Goal: Task Accomplishment & Management: Manage account settings

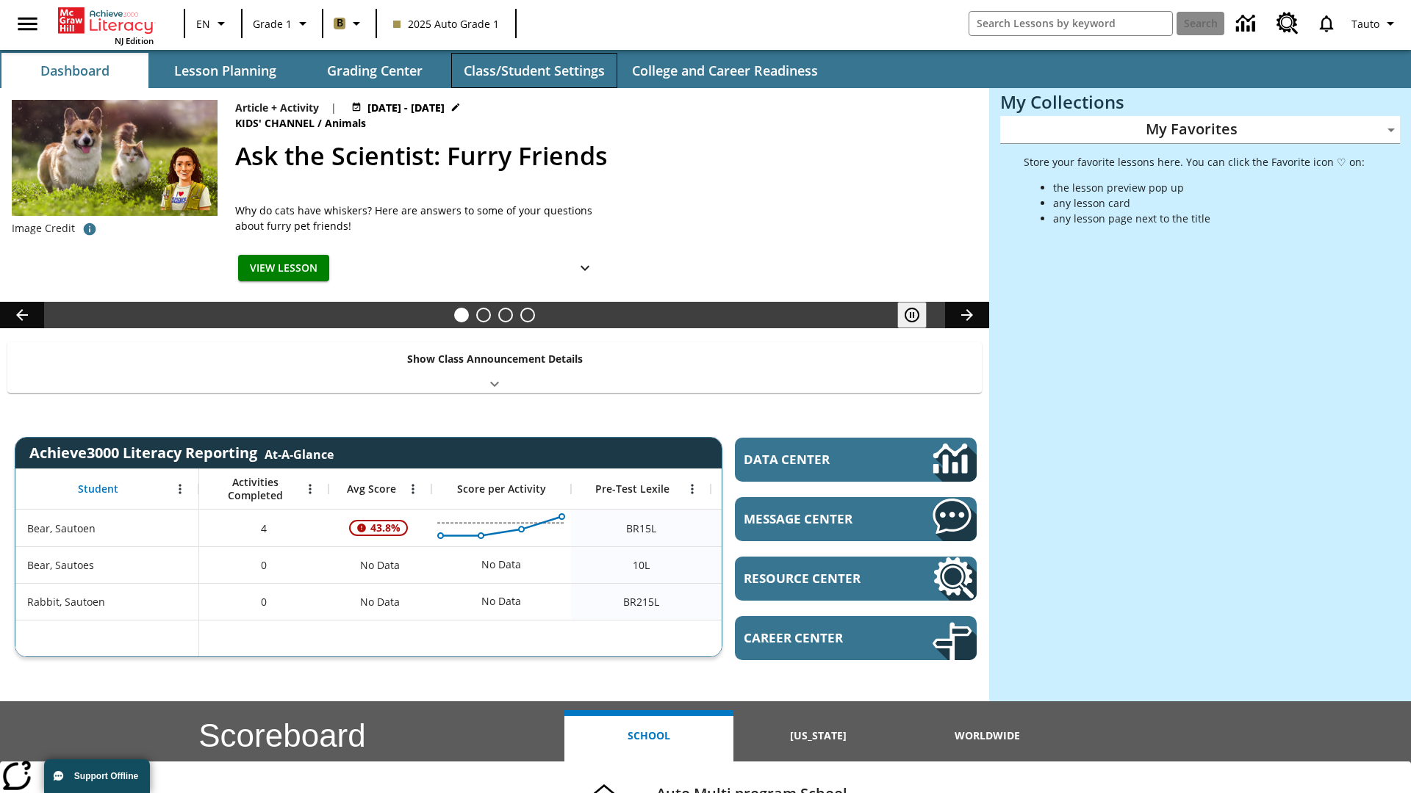
click at [533, 71] on button "Class/Student Settings" at bounding box center [534, 70] width 166 height 35
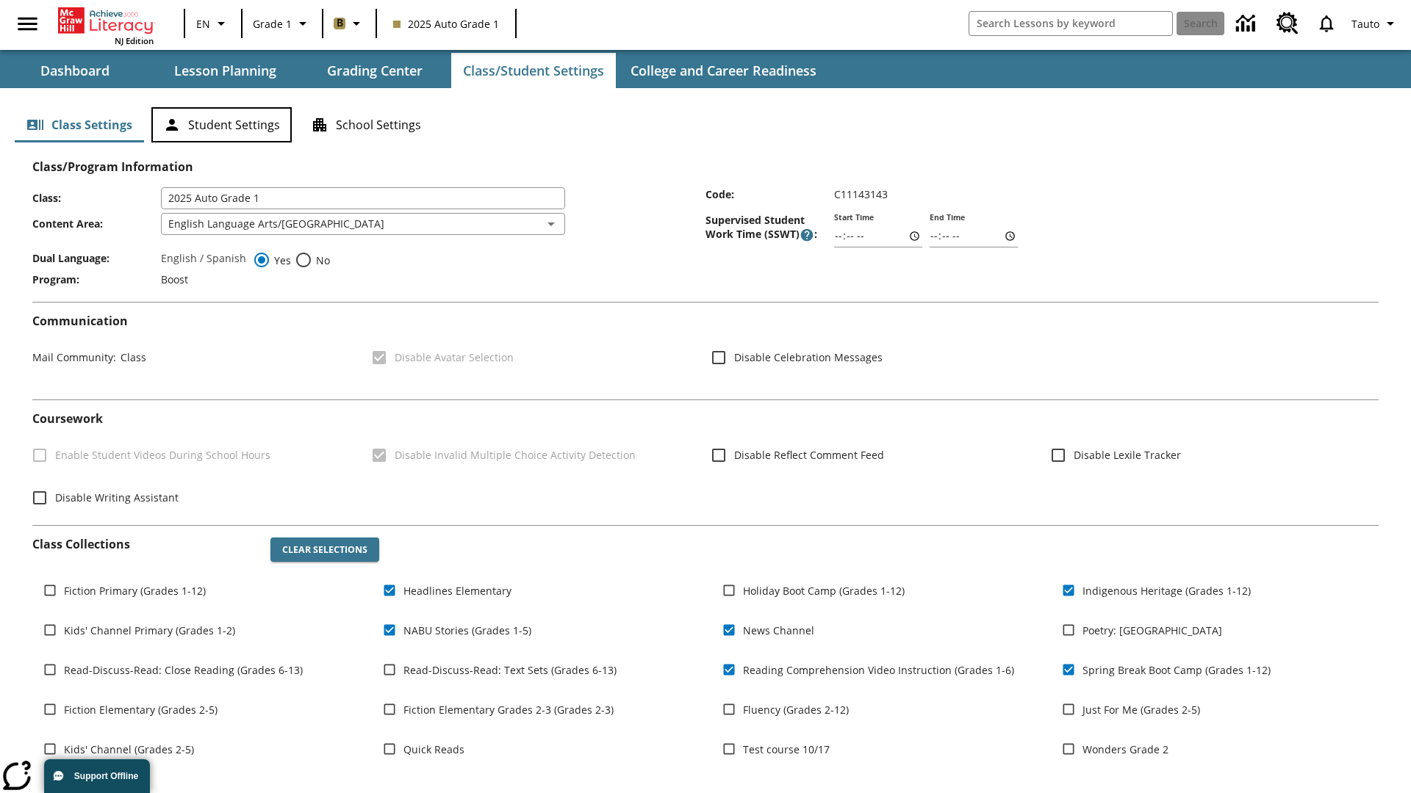
click at [221, 125] on button "Student Settings" at bounding box center [221, 124] width 140 height 35
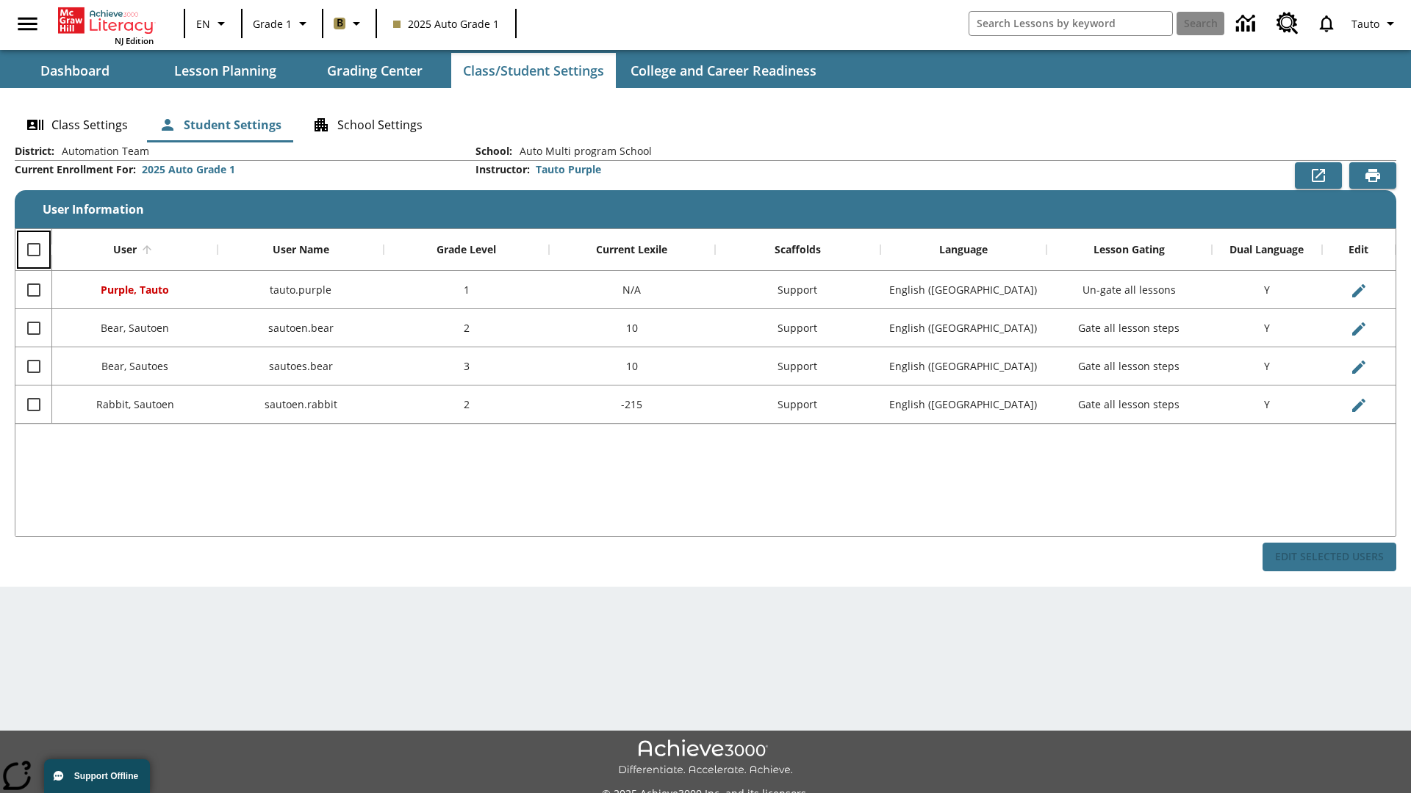
click at [33, 250] on input "Select all rows" at bounding box center [33, 249] width 31 height 31
checkbox input "true"
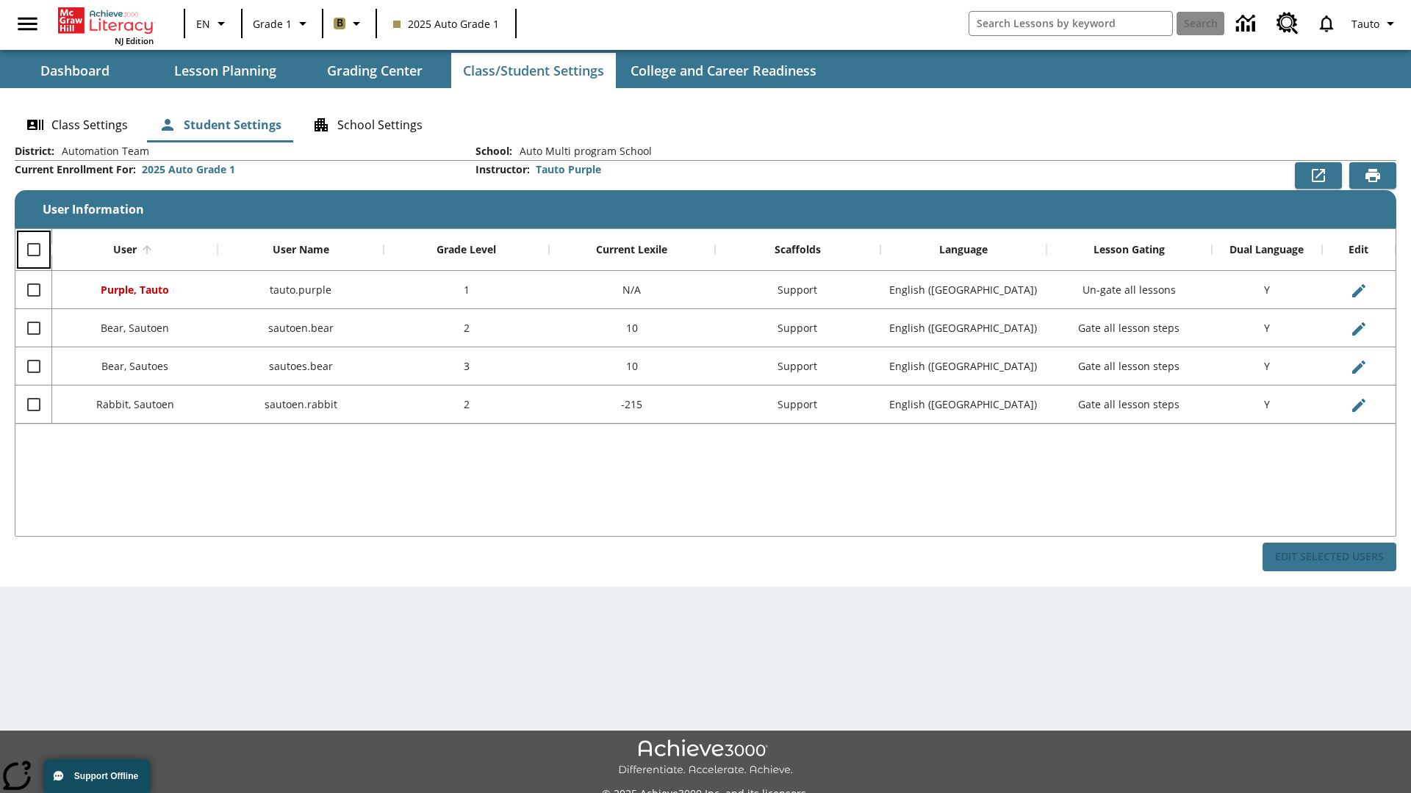
checkbox input "true"
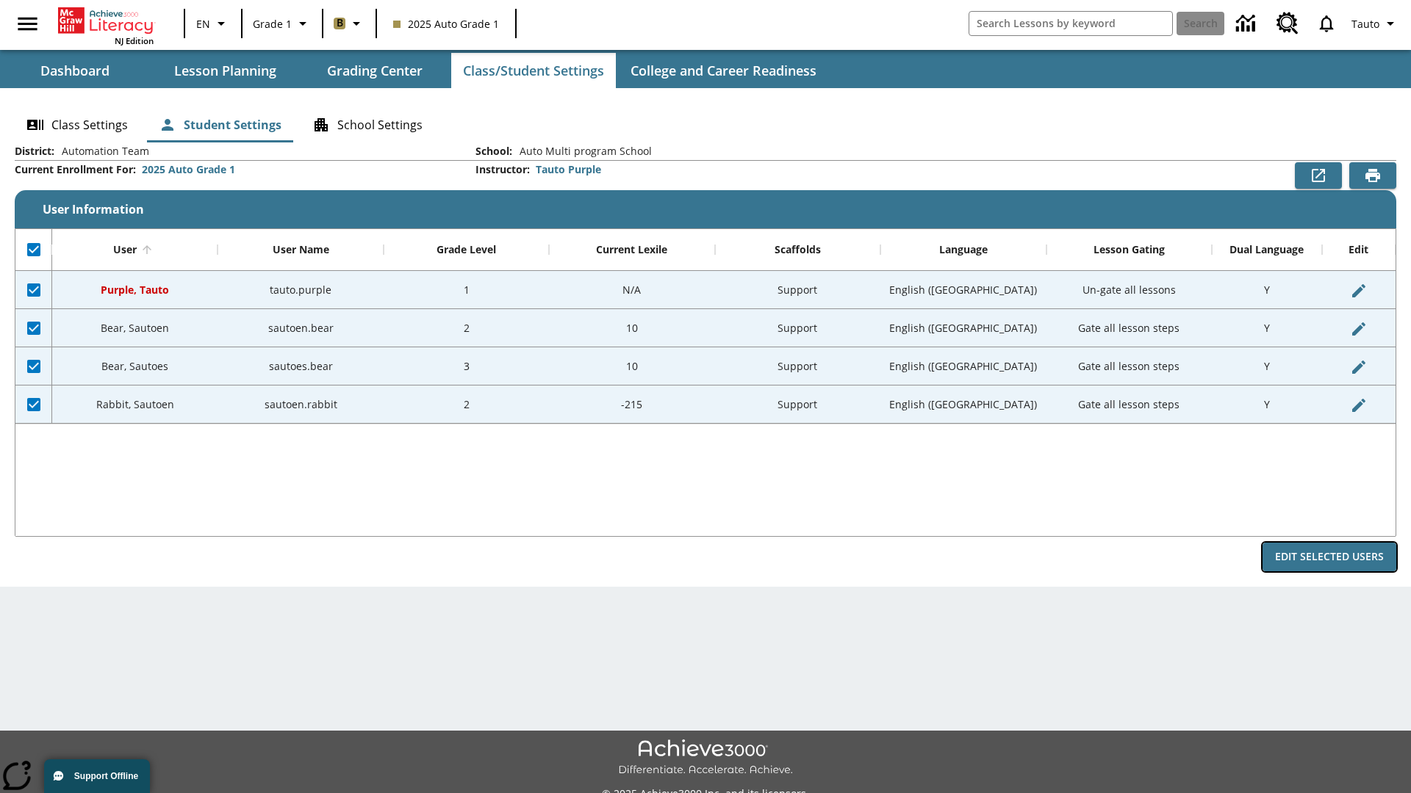
click at [1329, 557] on button "Edit Selected Users" at bounding box center [1329, 557] width 134 height 29
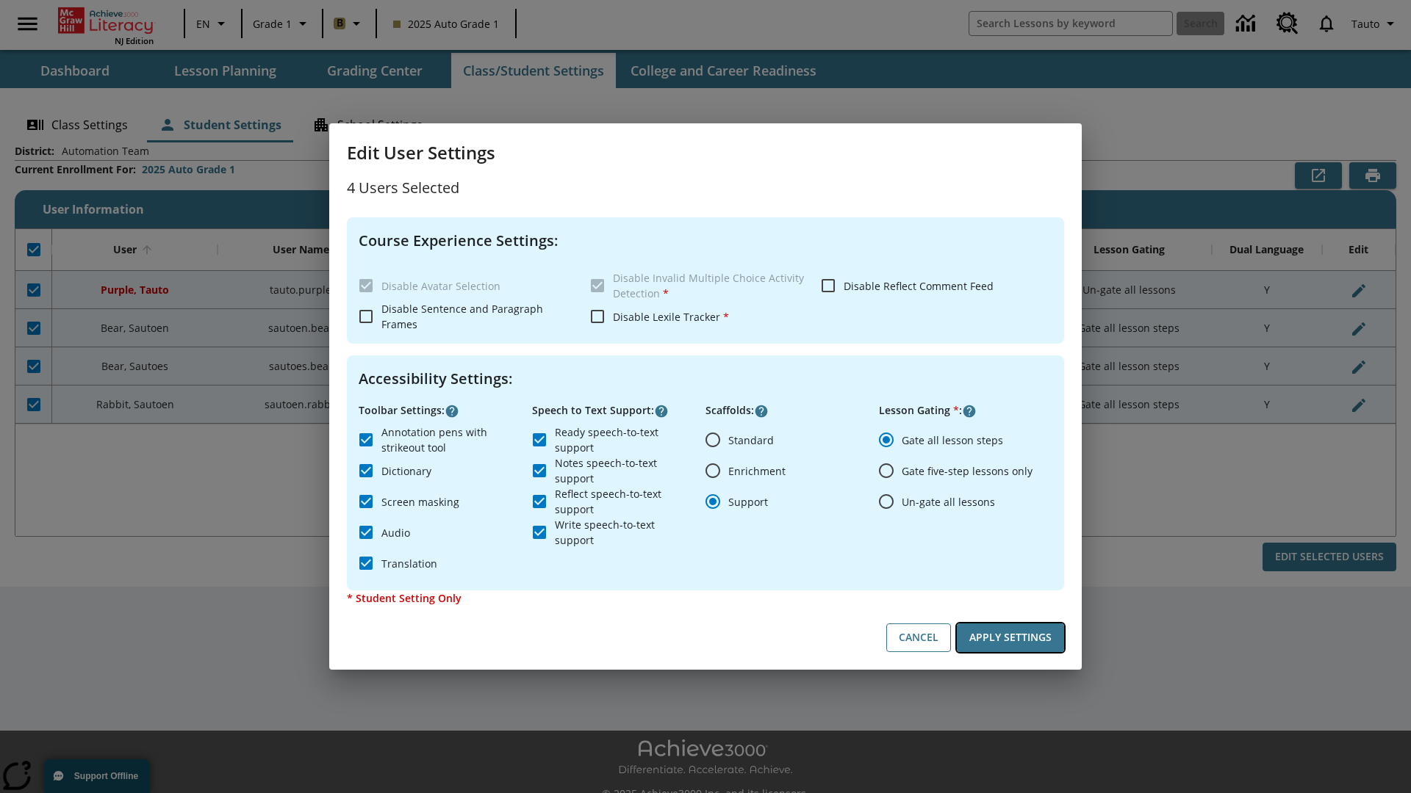
click at [1010, 638] on button "Apply Settings" at bounding box center [1010, 638] width 107 height 29
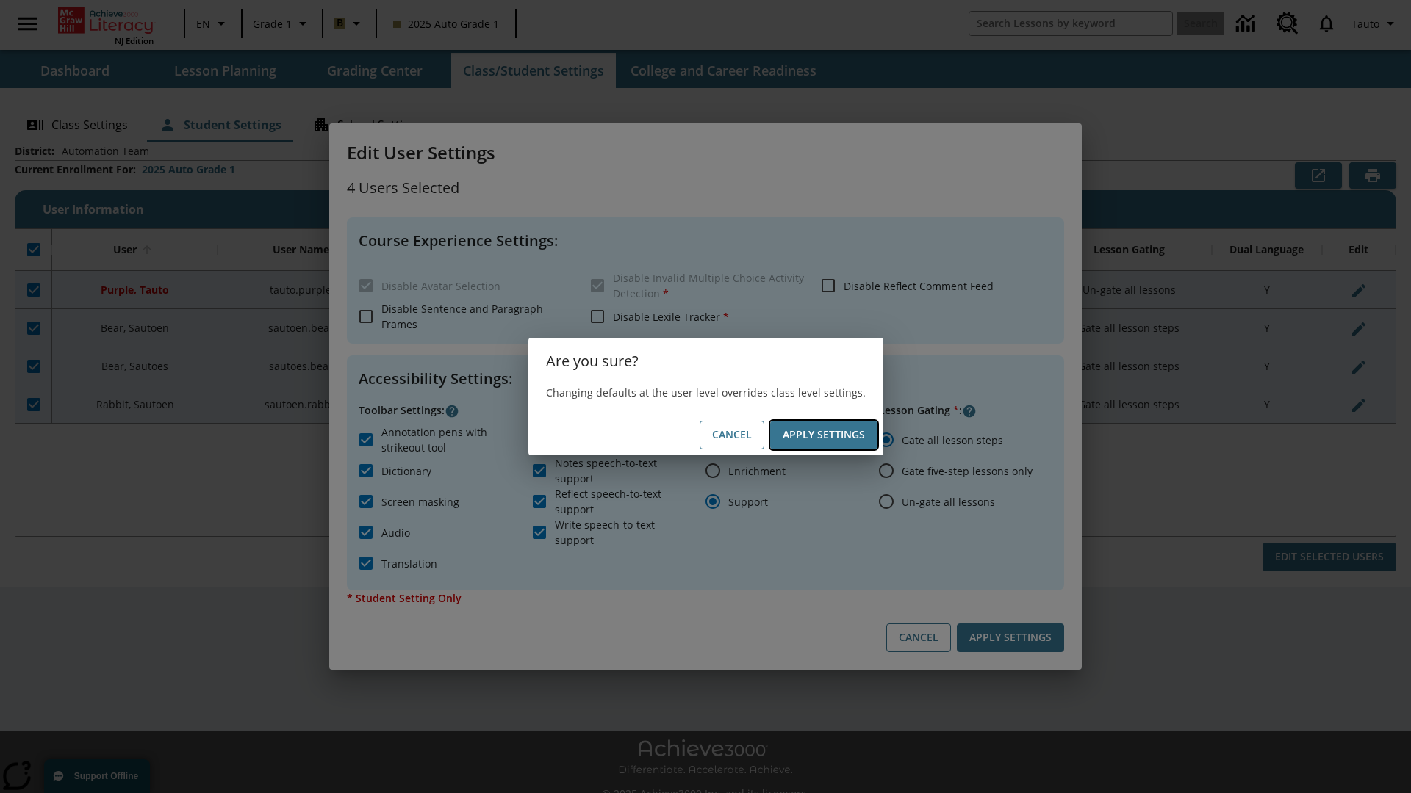
click at [823, 435] on button "Apply Settings" at bounding box center [823, 435] width 107 height 29
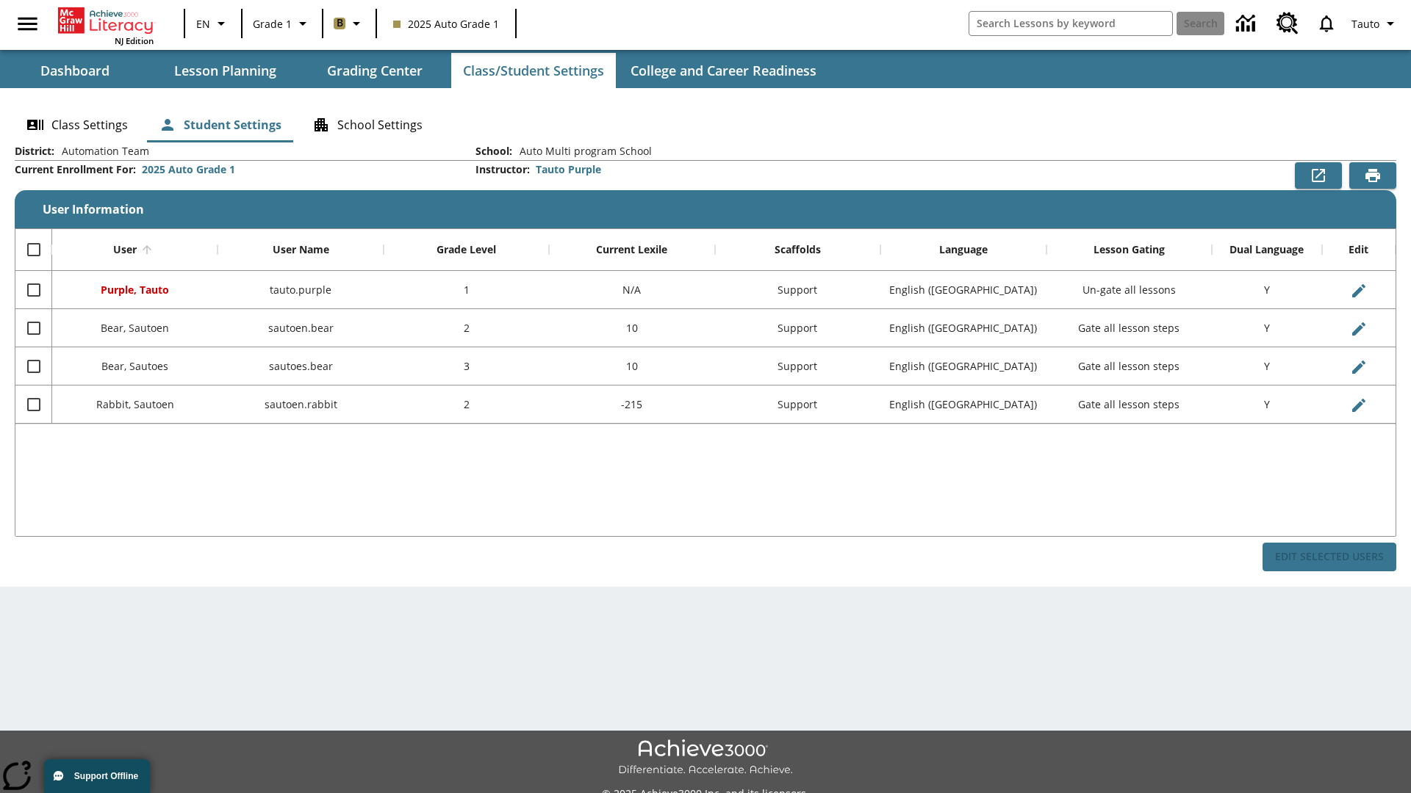
checkbox input "false"
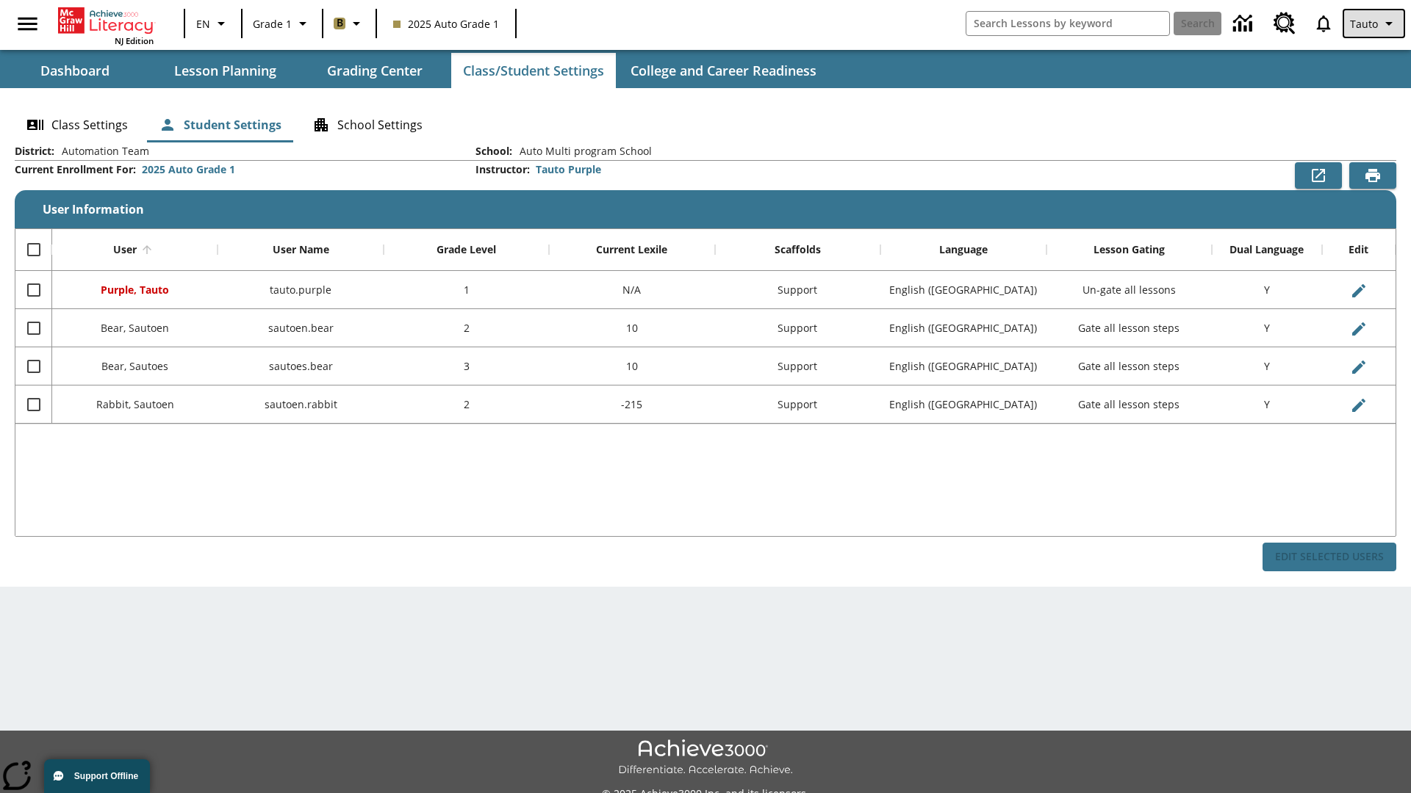
click at [1375, 24] on span "Tauto" at bounding box center [1364, 23] width 28 height 15
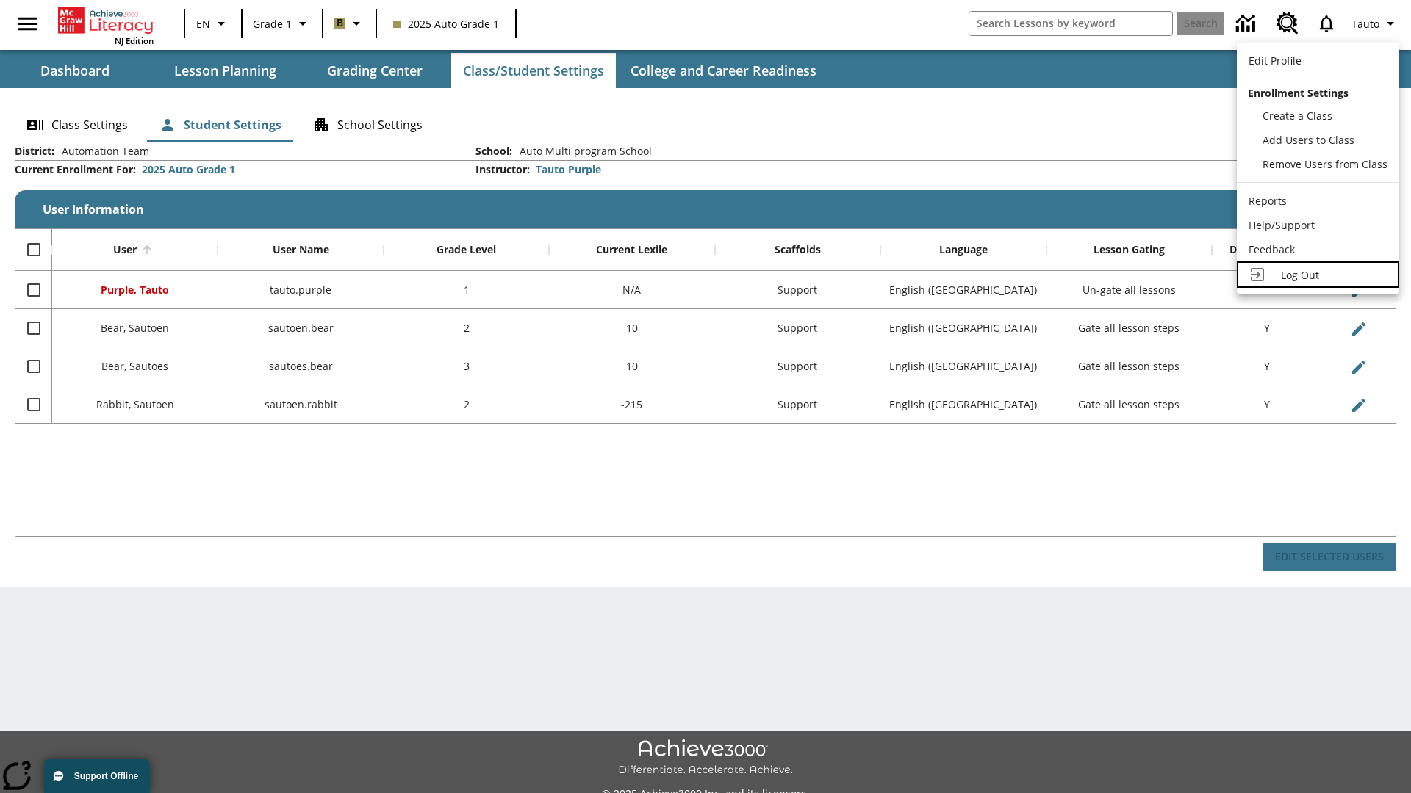
click at [1317, 275] on span "Log Out" at bounding box center [1300, 275] width 38 height 14
